Goal: Task Accomplishment & Management: Manage account settings

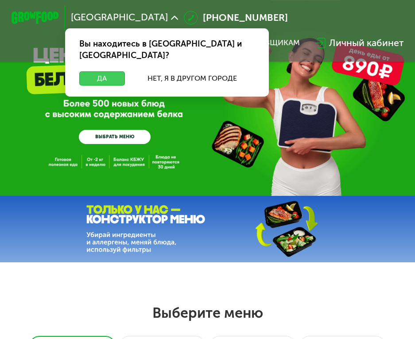
click at [113, 71] on button "Да" at bounding box center [102, 78] width 46 height 14
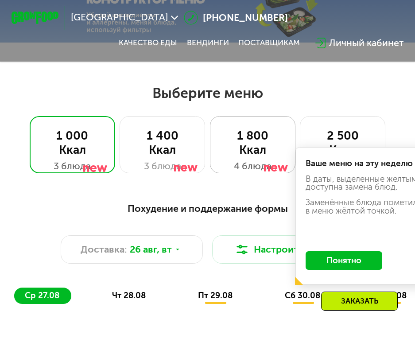
scroll to position [222, 0]
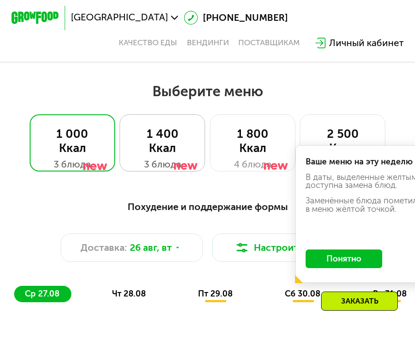
click at [177, 138] on div at bounding box center [185, 150] width 23 height 57
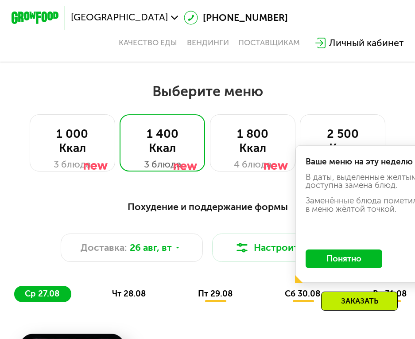
click at [345, 266] on button "Понятно" at bounding box center [344, 259] width 77 height 19
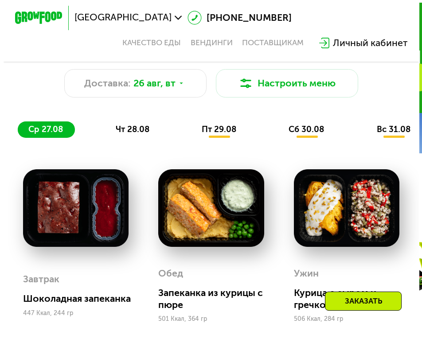
scroll to position [310, 0]
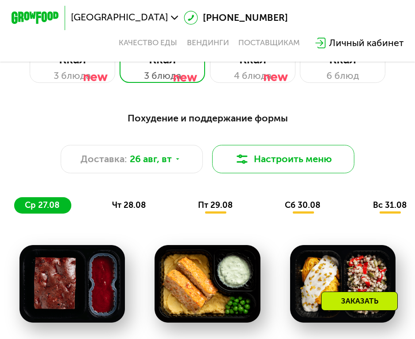
click at [252, 161] on button "Настроить меню" at bounding box center [283, 159] width 142 height 28
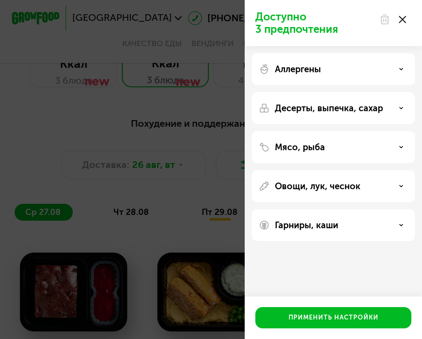
click at [372, 170] on div "Мясо, рыба" at bounding box center [333, 186] width 163 height 32
click at [364, 92] on div "Аллергены" at bounding box center [333, 108] width 163 height 32
click at [400, 70] on icon at bounding box center [401, 69] width 4 height 4
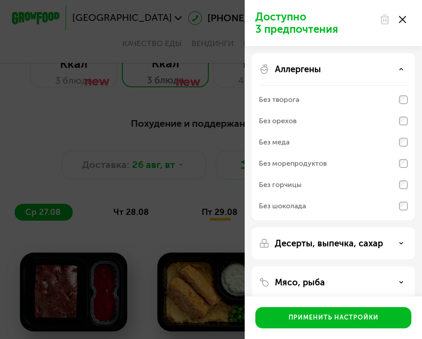
click at [399, 65] on div "Аллергены" at bounding box center [333, 69] width 149 height 11
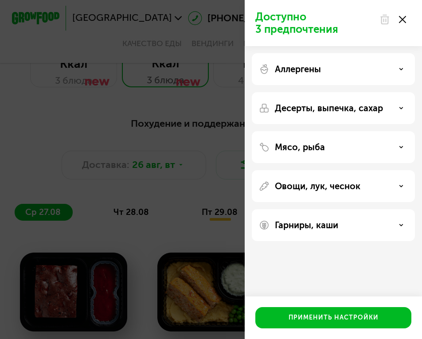
click at [400, 109] on icon at bounding box center [401, 108] width 4 height 4
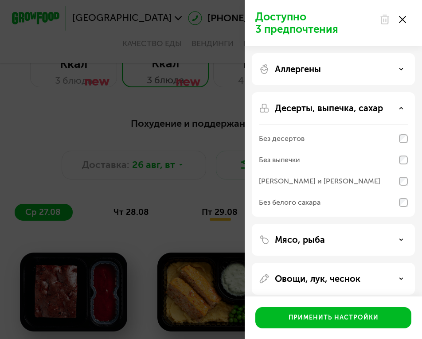
click at [400, 109] on icon at bounding box center [401, 108] width 4 height 4
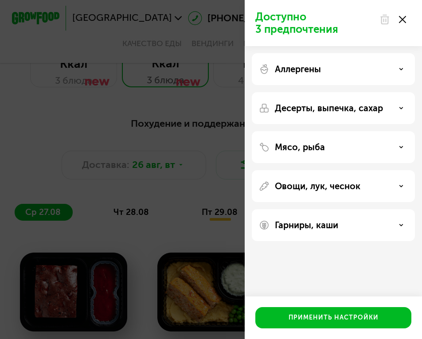
click at [395, 149] on div "Мясо, рыба" at bounding box center [333, 147] width 149 height 11
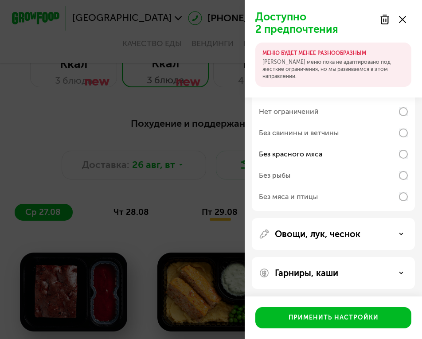
scroll to position [112, 0]
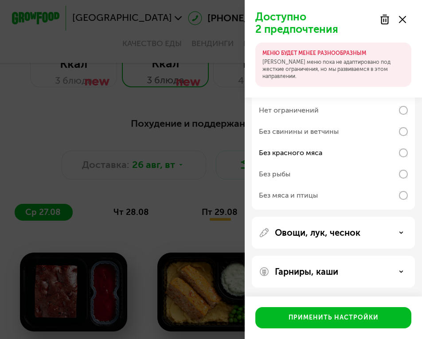
click at [331, 230] on p "Овощи, лук, чеснок" at bounding box center [318, 232] width 86 height 11
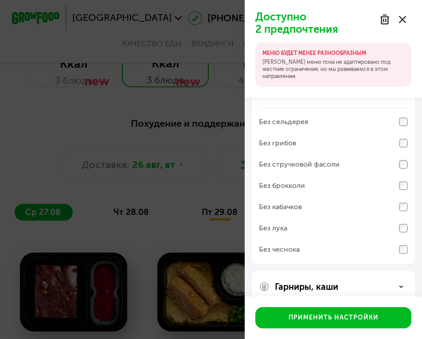
scroll to position [268, 0]
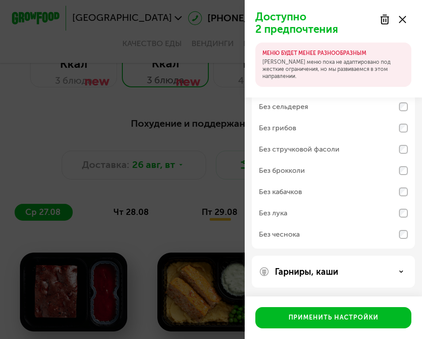
click at [360, 270] on div "Гарниры, каши" at bounding box center [333, 271] width 149 height 11
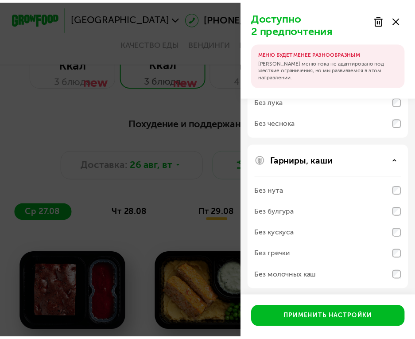
scroll to position [382, 0]
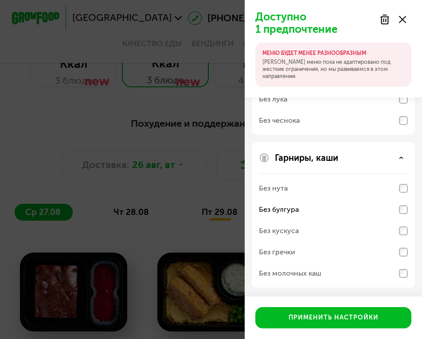
click at [402, 257] on div "Без гречки" at bounding box center [333, 252] width 149 height 21
click at [406, 110] on div "Без молочных каш" at bounding box center [333, 99] width 149 height 21
click at [403, 110] on div "Без молочных каш" at bounding box center [333, 99] width 149 height 21
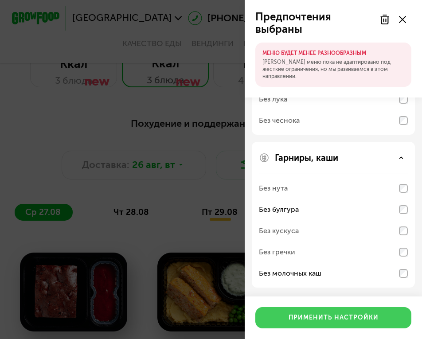
click at [343, 318] on div "Применить настройки" at bounding box center [334, 317] width 90 height 9
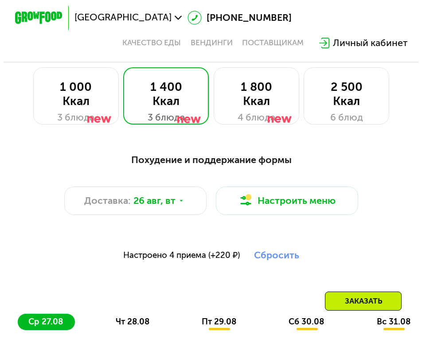
scroll to position [310, 0]
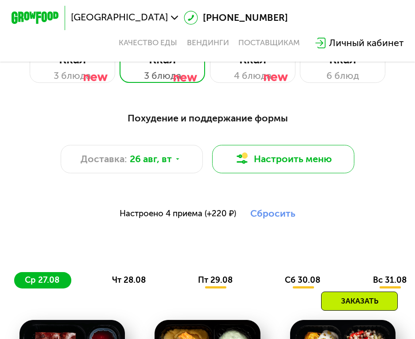
click at [257, 168] on button "Настроить меню" at bounding box center [283, 159] width 142 height 28
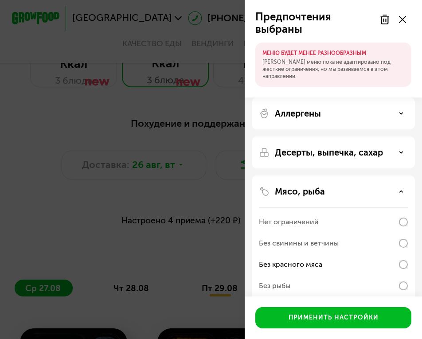
scroll to position [44, 0]
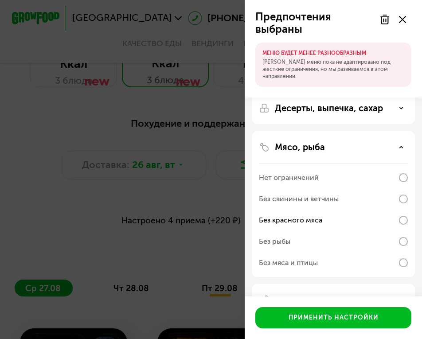
click at [399, 149] on icon at bounding box center [401, 147] width 4 height 4
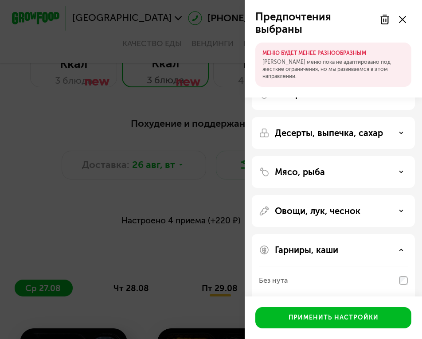
scroll to position [0, 0]
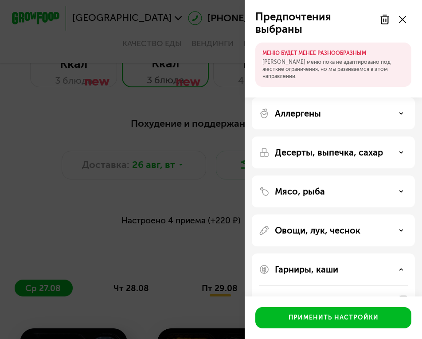
click at [398, 153] on div "Десерты, выпечка, сахар" at bounding box center [333, 152] width 149 height 11
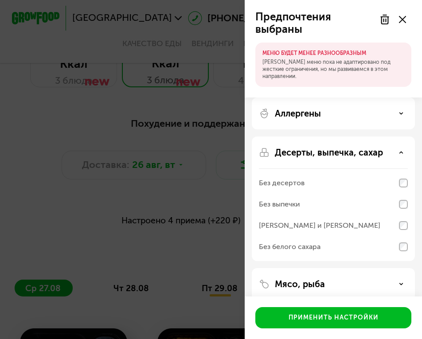
click at [398, 152] on div "Десерты, выпечка, сахар" at bounding box center [333, 152] width 149 height 11
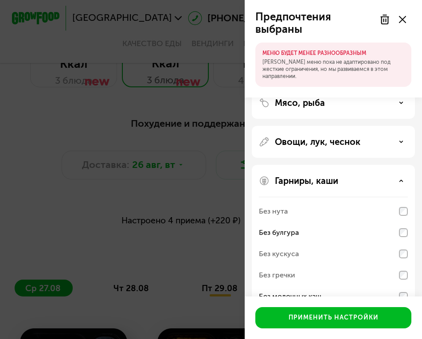
scroll to position [112, 0]
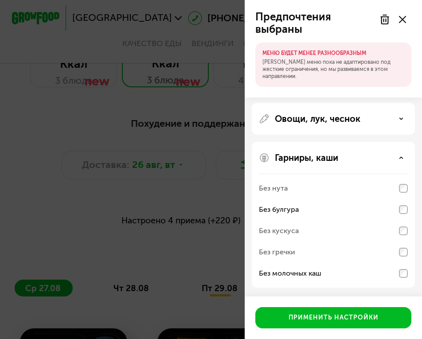
click at [400, 158] on icon at bounding box center [401, 158] width 4 height 4
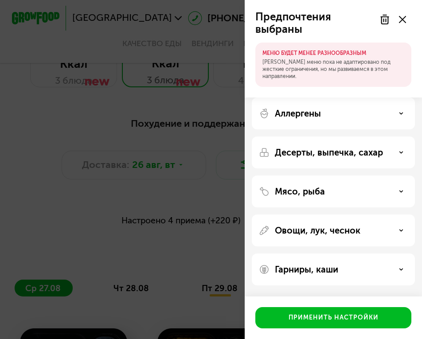
click at [399, 268] on icon at bounding box center [401, 269] width 4 height 4
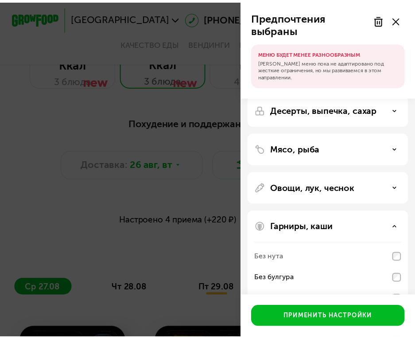
scroll to position [112, 0]
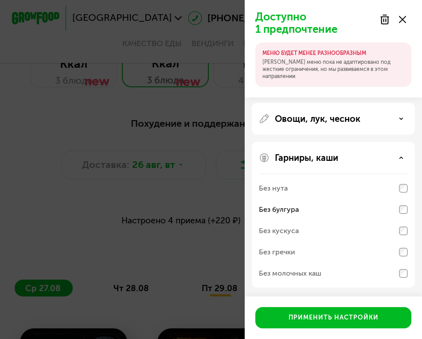
click at [405, 263] on div "Без гречки" at bounding box center [333, 273] width 149 height 21
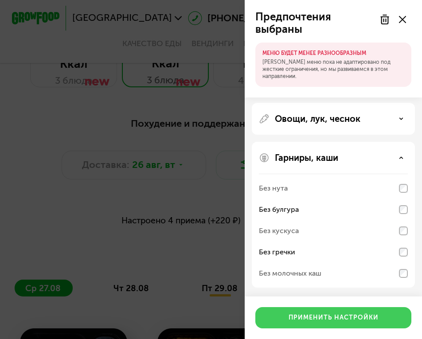
click at [364, 317] on div "Применить настройки" at bounding box center [334, 317] width 90 height 9
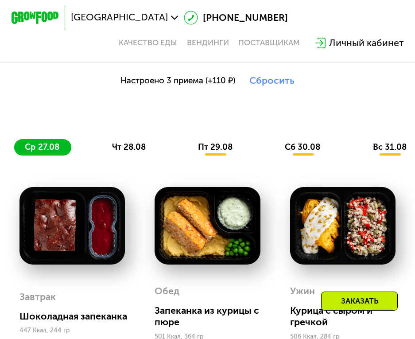
scroll to position [488, 0]
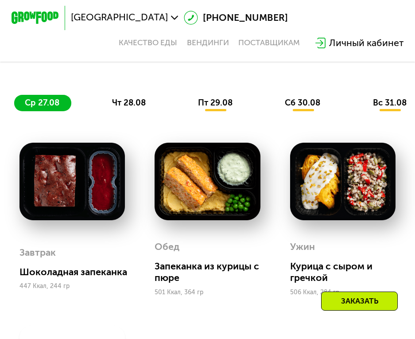
click at [136, 108] on span "чт 28.08" at bounding box center [129, 103] width 34 height 10
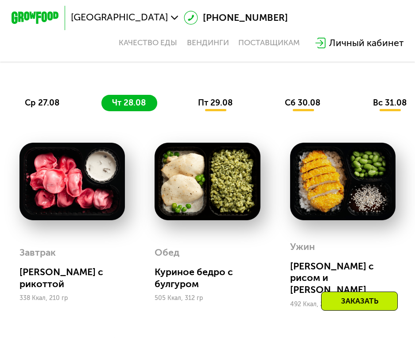
click at [221, 108] on span "пт 29.08" at bounding box center [215, 103] width 35 height 10
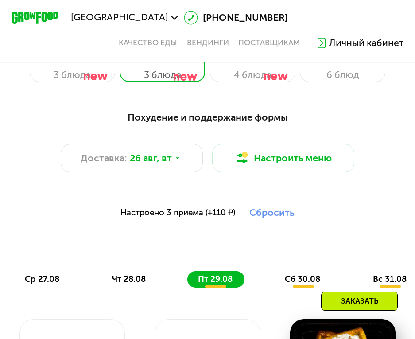
scroll to position [310, 0]
